Goal: Information Seeking & Learning: Learn about a topic

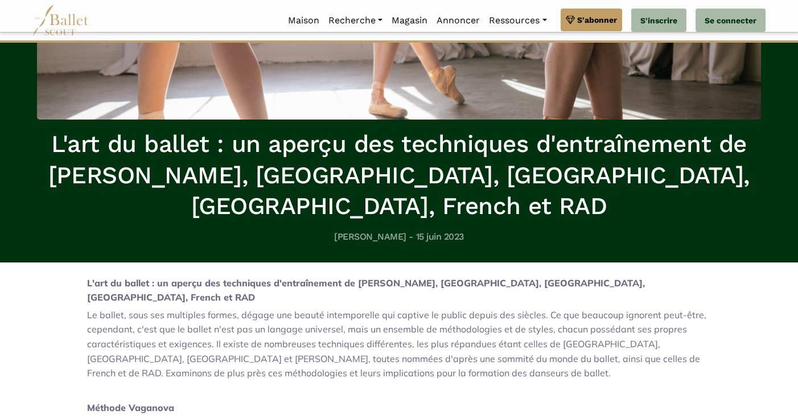
scroll to position [402, 0]
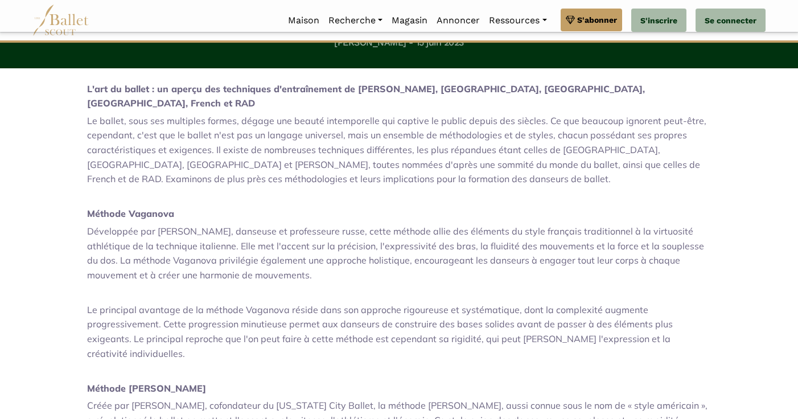
click at [186, 224] on p "Développée par [PERSON_NAME], danseuse et professeure russe, cette méthode alli…" at bounding box center [399, 253] width 624 height 58
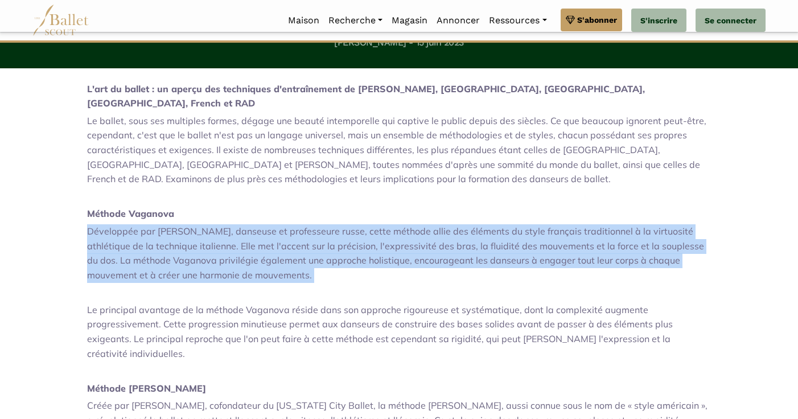
click at [186, 224] on p "Développée par [PERSON_NAME], danseuse et professeure russe, cette méthode alli…" at bounding box center [399, 253] width 624 height 58
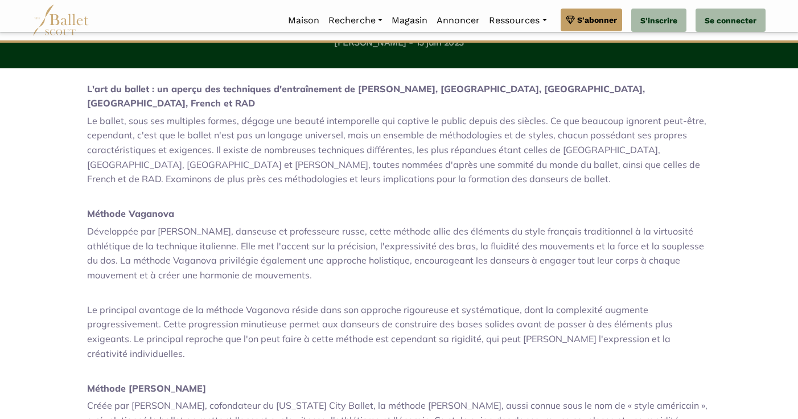
click at [186, 224] on p "Développée par [PERSON_NAME], danseuse et professeure russe, cette méthode alli…" at bounding box center [399, 253] width 624 height 58
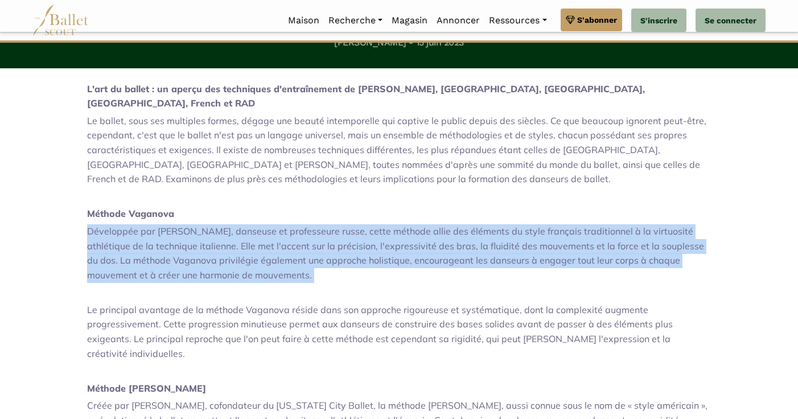
click at [186, 224] on p "Développée par [PERSON_NAME], danseuse et professeure russe, cette méthode alli…" at bounding box center [399, 253] width 624 height 58
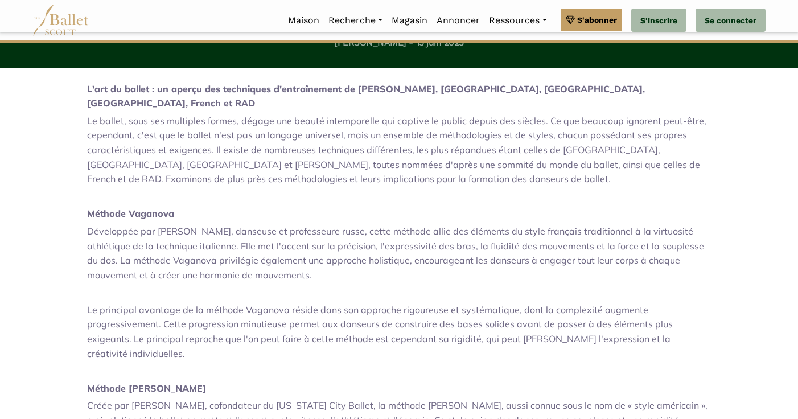
click at [186, 224] on p "Développée par [PERSON_NAME], danseuse et professeure russe, cette méthode alli…" at bounding box center [399, 253] width 624 height 58
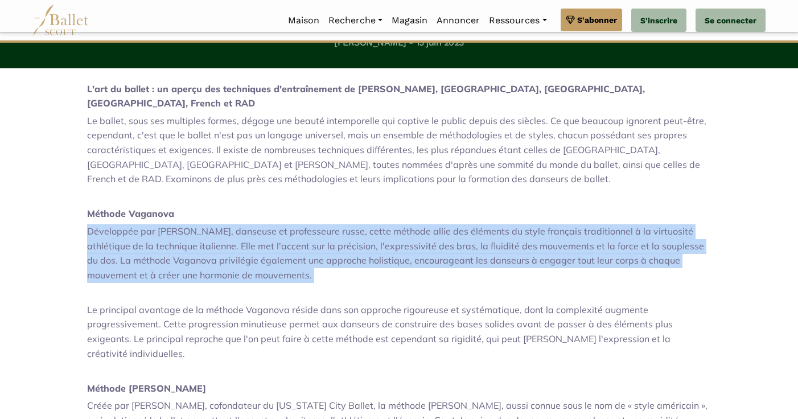
click at [186, 224] on p "Développée par [PERSON_NAME], danseuse et professeure russe, cette méthode alli…" at bounding box center [399, 253] width 624 height 58
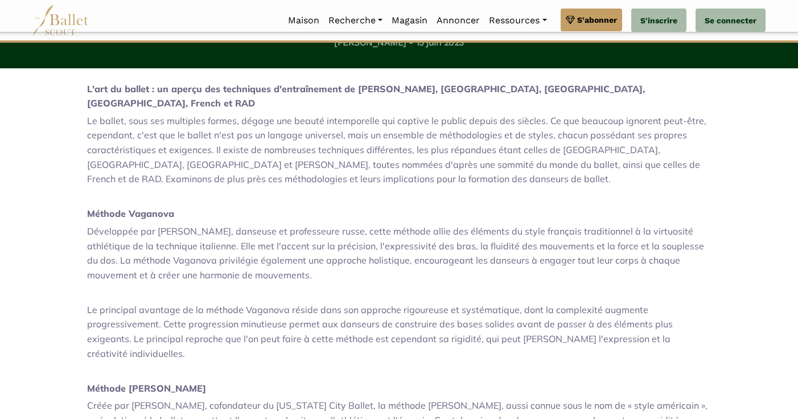
click at [186, 224] on p "Développée par [PERSON_NAME], danseuse et professeure russe, cette méthode alli…" at bounding box center [399, 253] width 624 height 58
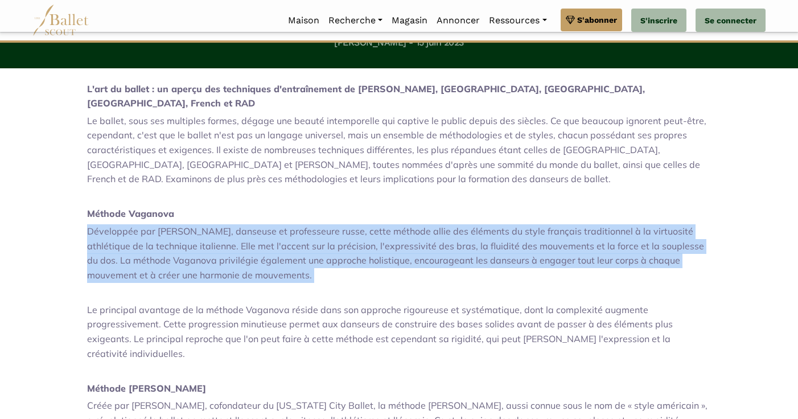
click at [186, 224] on p "Développée par [PERSON_NAME], danseuse et professeure russe, cette méthode alli…" at bounding box center [399, 253] width 624 height 58
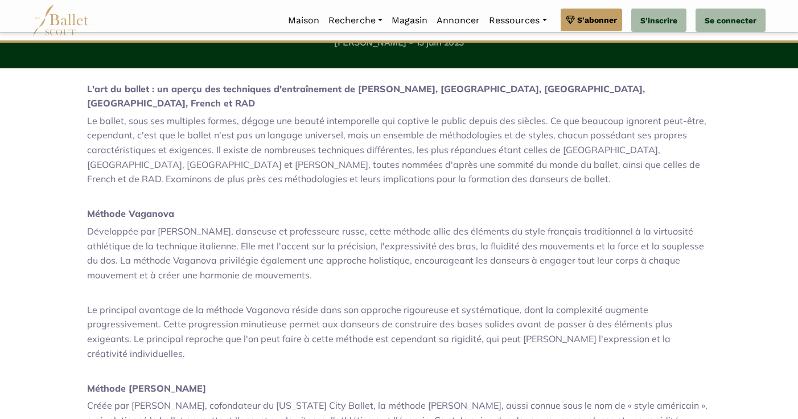
click at [186, 224] on p "Développée par [PERSON_NAME], danseuse et professeure russe, cette méthode alli…" at bounding box center [399, 253] width 624 height 58
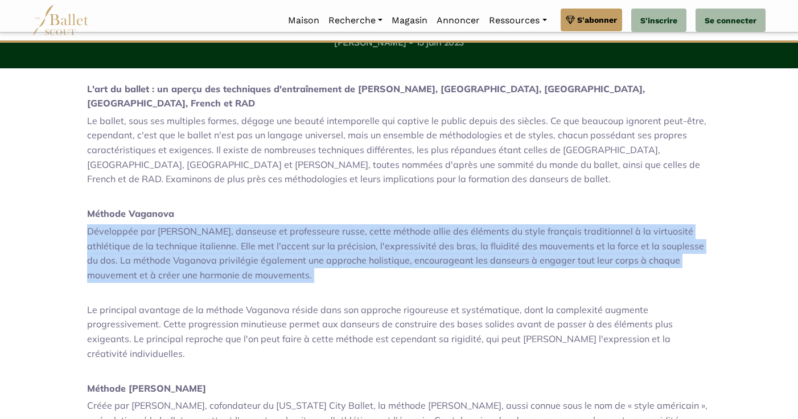
click at [186, 224] on p "Développée par [PERSON_NAME], danseuse et professeure russe, cette méthode alli…" at bounding box center [399, 253] width 624 height 58
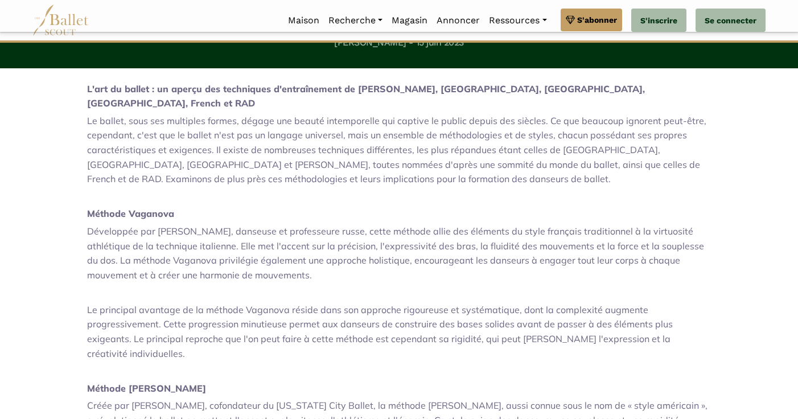
click at [186, 224] on p "Développée par [PERSON_NAME], danseuse et professeure russe, cette méthode alli…" at bounding box center [399, 253] width 624 height 58
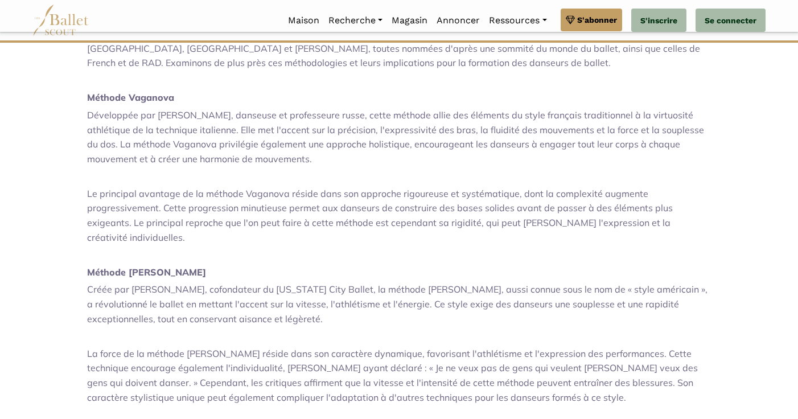
scroll to position [518, 0]
